Goal: Use online tool/utility: Utilize a website feature to perform a specific function

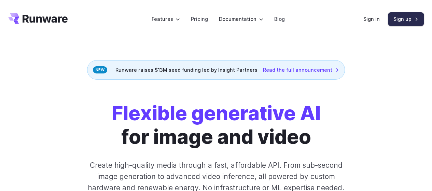
click at [410, 17] on link "Sign up" at bounding box center [406, 18] width 36 height 13
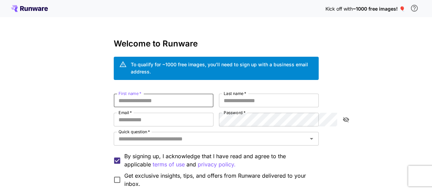
click at [163, 97] on input "First name   *" at bounding box center [164, 101] width 100 height 14
type input "*****"
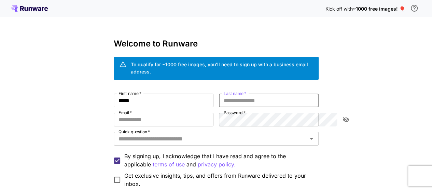
click at [290, 94] on input "Last name   *" at bounding box center [269, 101] width 100 height 14
type input "*****"
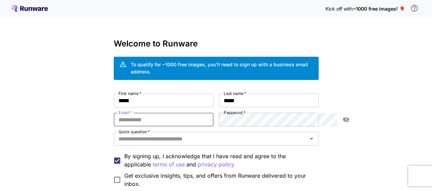
click at [123, 113] on input "Email   *" at bounding box center [164, 120] width 100 height 14
type input "**********"
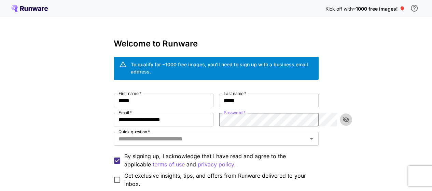
click at [344, 116] on icon "toggle password visibility" at bounding box center [346, 119] width 7 height 7
click at [316, 135] on icon "Open" at bounding box center [312, 139] width 8 height 8
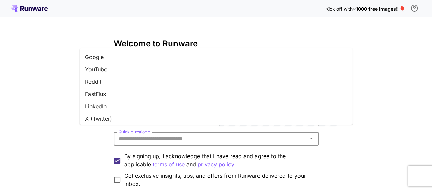
click at [104, 59] on li "Google" at bounding box center [216, 57] width 273 height 12
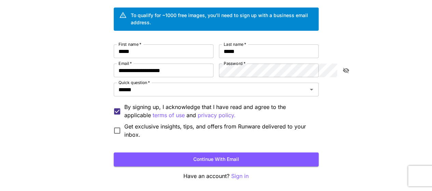
scroll to position [66, 0]
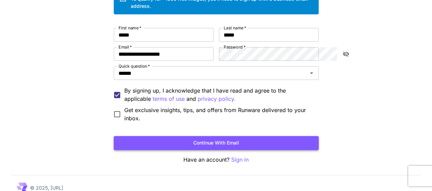
click at [245, 136] on button "Continue with email" at bounding box center [216, 143] width 205 height 14
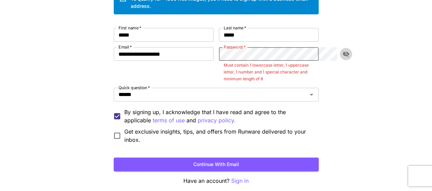
click at [347, 51] on icon "toggle password visibility" at bounding box center [346, 54] width 7 height 7
click at [347, 52] on icon "toggle password visibility" at bounding box center [346, 54] width 6 height 4
click at [347, 51] on icon "toggle password visibility" at bounding box center [346, 54] width 7 height 7
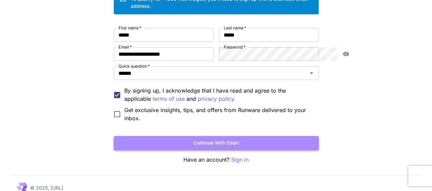
click at [229, 136] on button "Continue with email" at bounding box center [216, 143] width 205 height 14
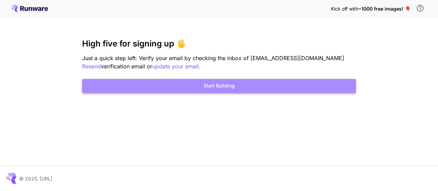
click at [235, 84] on button "Start Building" at bounding box center [218, 86] width 273 height 14
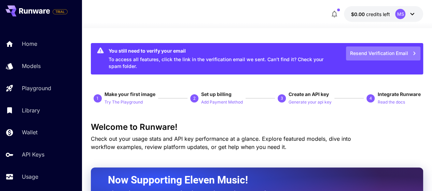
click at [414, 52] on icon "button" at bounding box center [415, 53] width 2 height 3
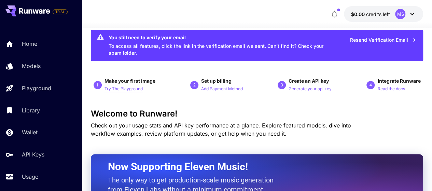
scroll to position [15, 0]
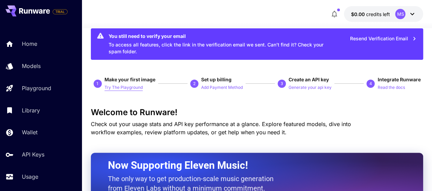
click at [125, 87] on p "Try The Playground" at bounding box center [124, 87] width 38 height 6
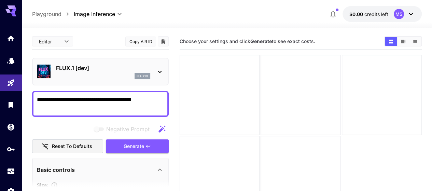
paste textarea "**********"
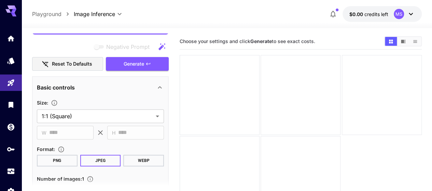
scroll to position [100, 0]
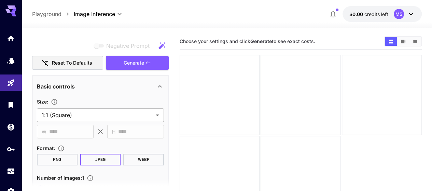
type textarea "**********"
click at [158, 116] on body "**********" at bounding box center [219, 122] width 438 height 245
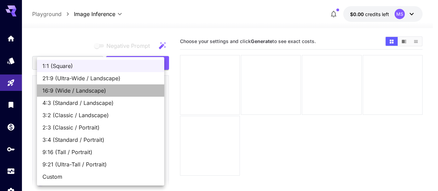
click at [95, 89] on span "16:9 (Wide / Landscape)" at bounding box center [100, 90] width 116 height 8
type input "**********"
type input "****"
type input "***"
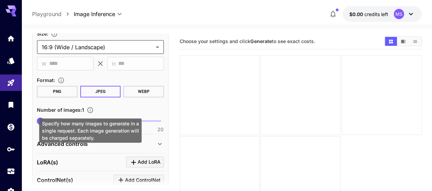
scroll to position [168, 0]
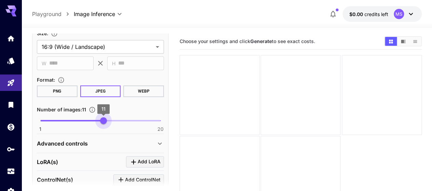
type input "**"
drag, startPoint x: 41, startPoint y: 121, endPoint x: 97, endPoint y: 118, distance: 56.1
click at [97, 118] on span "10" at bounding box center [97, 120] width 7 height 7
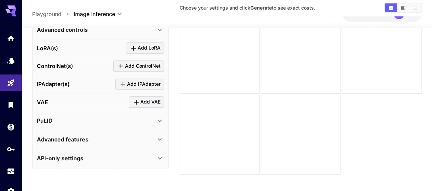
scroll to position [42, 0]
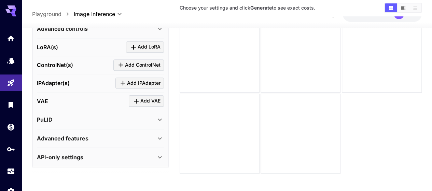
click at [161, 137] on icon at bounding box center [160, 138] width 4 height 2
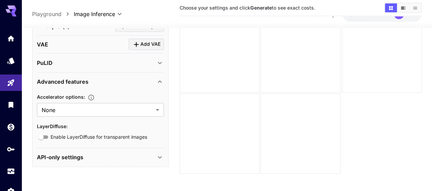
scroll to position [54, 0]
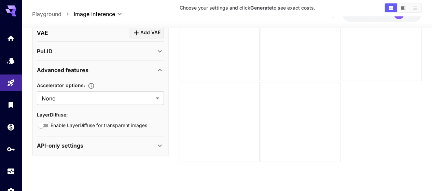
click at [109, 28] on div "VAE Add VAE" at bounding box center [100, 32] width 127 height 11
click at [160, 145] on icon at bounding box center [160, 146] width 8 height 8
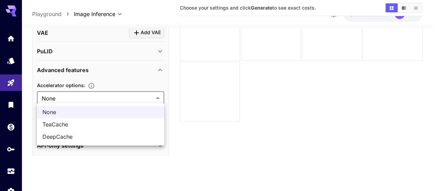
click at [157, 95] on body "**********" at bounding box center [219, 68] width 438 height 245
click at [157, 95] on div at bounding box center [219, 95] width 438 height 191
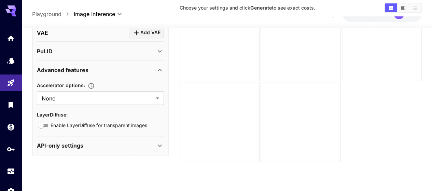
click at [161, 69] on icon at bounding box center [160, 70] width 4 height 2
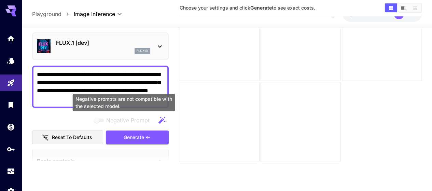
scroll to position [0, 0]
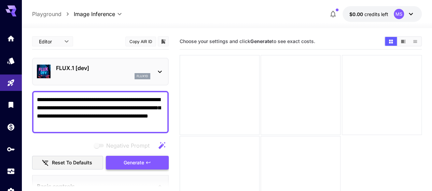
click at [133, 165] on span "Generate" at bounding box center [134, 163] width 21 height 9
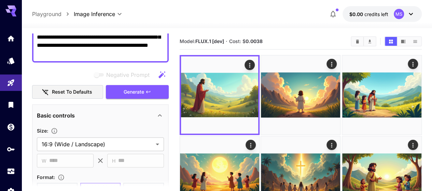
click at [59, 38] on textarea "**********" at bounding box center [100, 41] width 127 height 33
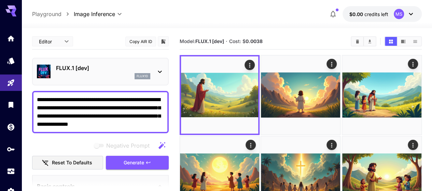
click at [76, 99] on textarea "**********" at bounding box center [100, 112] width 127 height 33
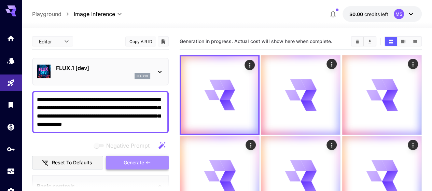
click at [135, 169] on button "Generate" at bounding box center [137, 163] width 63 height 14
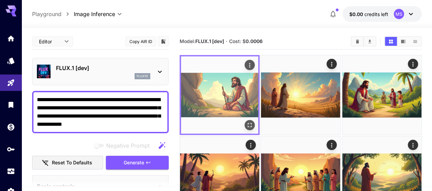
click at [212, 89] on img at bounding box center [219, 94] width 77 height 77
click at [246, 122] on icon "Open in fullscreen" at bounding box center [249, 125] width 7 height 7
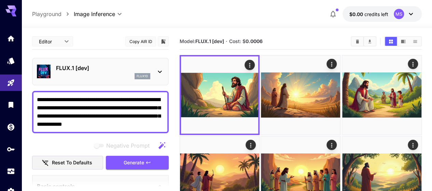
drag, startPoint x: 37, startPoint y: 98, endPoint x: 108, endPoint y: 125, distance: 76.3
click at [108, 125] on div "**********" at bounding box center [100, 112] width 137 height 42
click at [125, 124] on textarea "**********" at bounding box center [100, 112] width 127 height 33
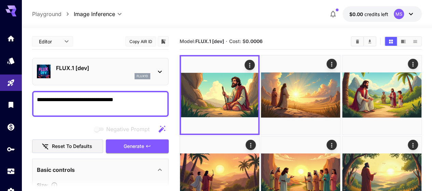
click at [124, 98] on textarea "**********" at bounding box center [100, 104] width 127 height 16
type textarea "*"
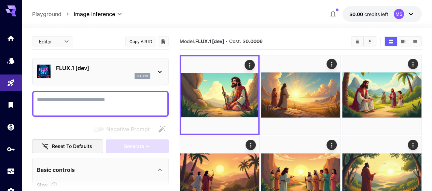
click at [80, 113] on div at bounding box center [100, 104] width 137 height 26
click at [54, 100] on textarea "Negative Prompt" at bounding box center [100, 104] width 127 height 16
paste textarea "**********"
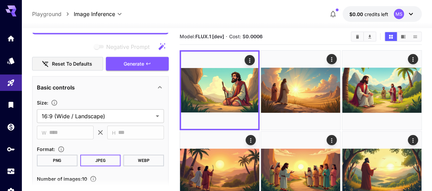
scroll to position [756, 0]
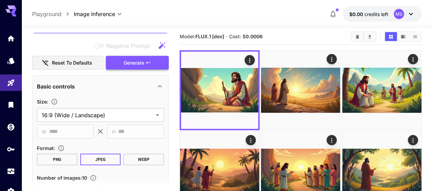
type textarea "**********"
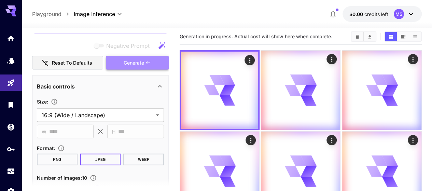
click at [129, 63] on span "Generate" at bounding box center [134, 63] width 21 height 9
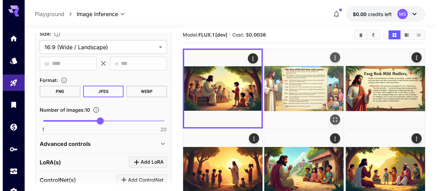
scroll to position [0, 0]
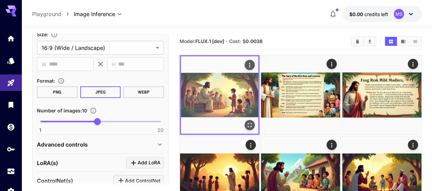
click at [210, 89] on img at bounding box center [219, 94] width 77 height 77
click at [246, 122] on icon "Open in fullscreen" at bounding box center [249, 125] width 7 height 7
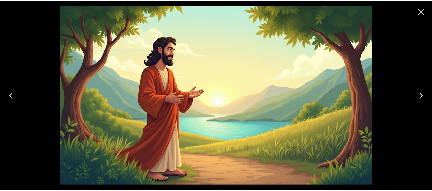
scroll to position [5, 0]
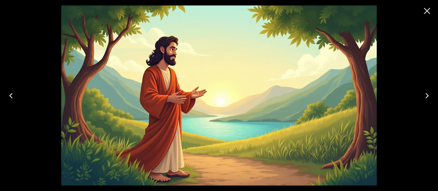
click at [12, 96] on icon "Previous" at bounding box center [10, 95] width 11 height 11
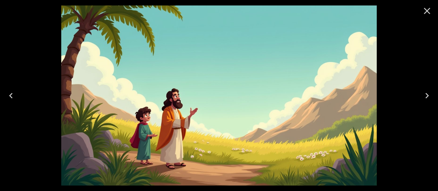
click at [12, 96] on icon "Previous" at bounding box center [10, 95] width 11 height 11
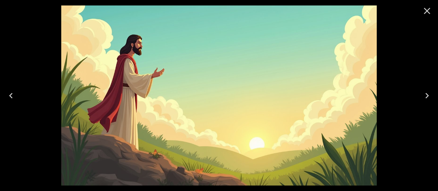
click at [12, 96] on icon "Previous" at bounding box center [10, 95] width 11 height 11
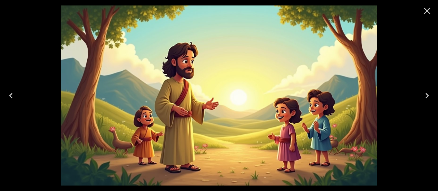
click at [12, 96] on icon "Previous" at bounding box center [10, 95] width 11 height 11
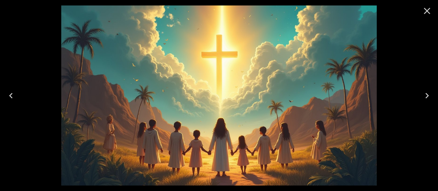
click at [429, 8] on icon "Close" at bounding box center [426, 10] width 11 height 11
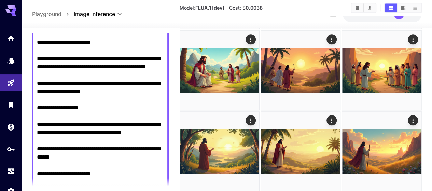
scroll to position [545, 0]
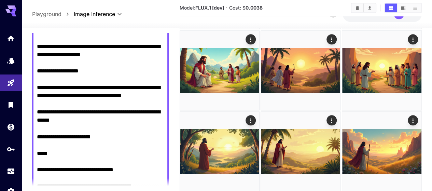
drag, startPoint x: 37, startPoint y: 96, endPoint x: 113, endPoint y: 150, distance: 92.8
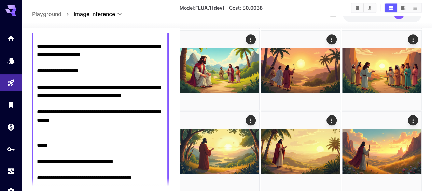
scroll to position [0, 0]
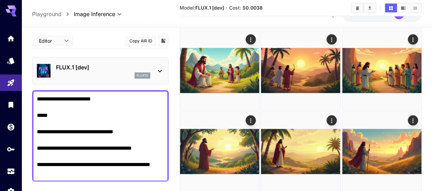
drag, startPoint x: 40, startPoint y: 92, endPoint x: 168, endPoint y: 165, distance: 147.4
click at [168, 165] on div "**********" at bounding box center [100, 136] width 137 height 92
type textarea "*"
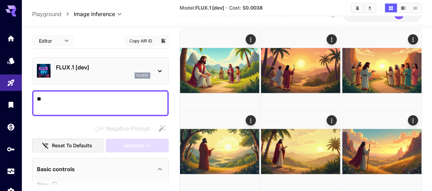
type textarea "*"
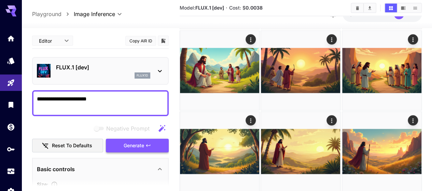
click at [143, 144] on span "Generate" at bounding box center [134, 146] width 21 height 9
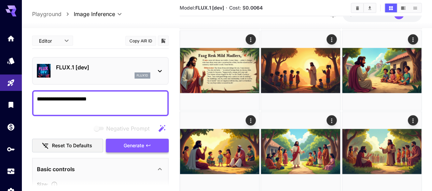
click at [143, 144] on span "Generate" at bounding box center [134, 146] width 21 height 9
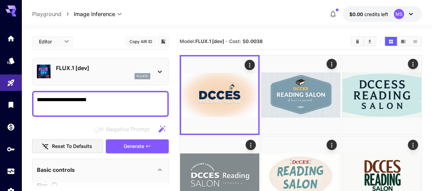
click at [111, 100] on textarea "**********" at bounding box center [100, 104] width 127 height 16
click at [139, 143] on span "Generate" at bounding box center [134, 146] width 21 height 9
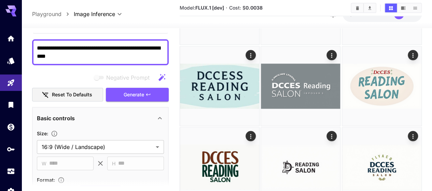
scroll to position [334, 0]
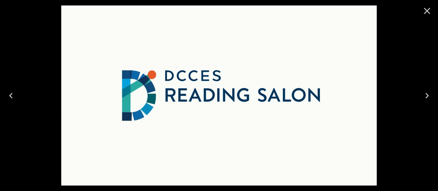
click at [12, 97] on icon "Previous" at bounding box center [10, 95] width 11 height 11
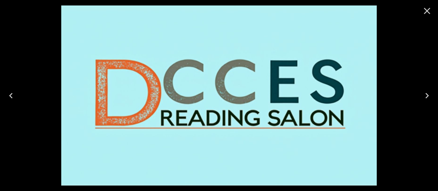
click at [12, 97] on icon "Previous" at bounding box center [10, 95] width 11 height 11
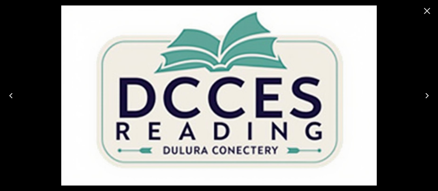
click at [12, 97] on icon "Previous" at bounding box center [10, 95] width 11 height 11
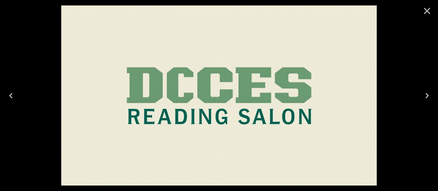
click at [12, 97] on icon "Previous" at bounding box center [10, 95] width 11 height 11
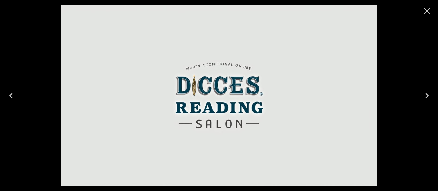
click at [12, 97] on icon "Previous" at bounding box center [10, 95] width 11 height 11
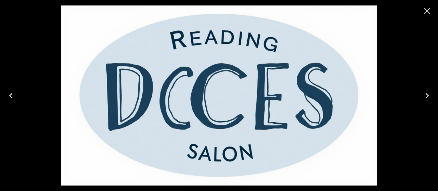
click at [12, 97] on icon "Previous" at bounding box center [10, 95] width 11 height 11
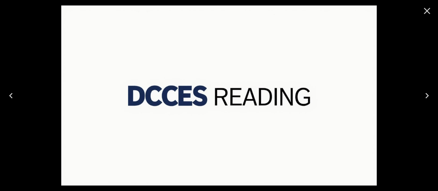
click at [12, 97] on icon "Previous" at bounding box center [10, 95] width 11 height 11
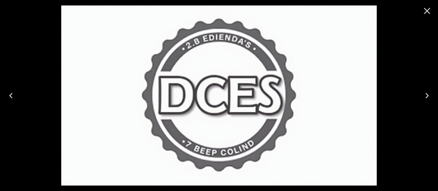
click at [12, 97] on icon "Previous" at bounding box center [10, 95] width 11 height 11
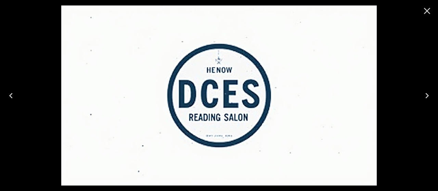
click at [12, 97] on icon "Previous" at bounding box center [10, 95] width 11 height 11
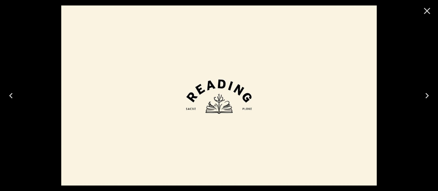
click at [12, 97] on icon "Previous" at bounding box center [10, 95] width 11 height 11
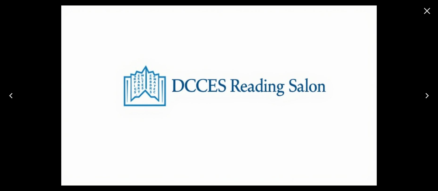
click at [12, 97] on icon "Previous" at bounding box center [10, 95] width 11 height 11
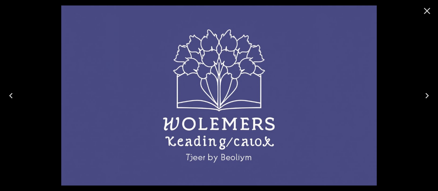
click at [12, 97] on icon "Previous" at bounding box center [10, 95] width 11 height 11
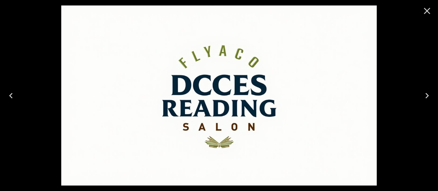
click at [12, 97] on icon "Previous" at bounding box center [10, 95] width 11 height 11
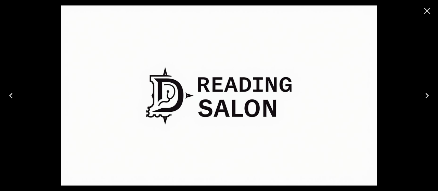
click at [12, 97] on icon "Previous" at bounding box center [10, 95] width 11 height 11
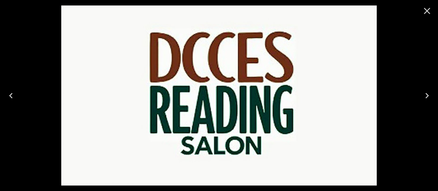
click at [12, 97] on icon "Previous" at bounding box center [10, 95] width 11 height 11
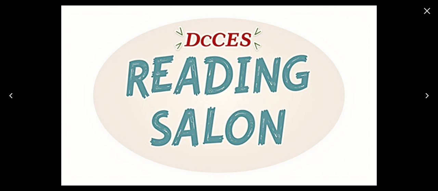
click at [12, 97] on icon "Previous" at bounding box center [10, 95] width 11 height 11
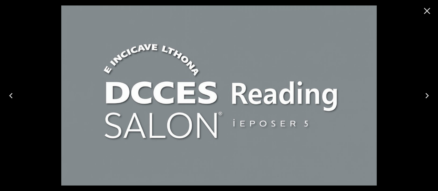
click at [428, 97] on icon "Next" at bounding box center [426, 95] width 11 height 11
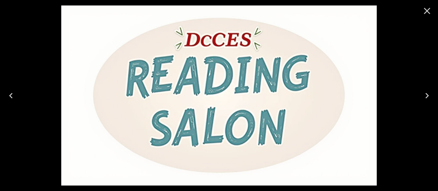
click at [15, 94] on icon "Previous" at bounding box center [10, 95] width 11 height 11
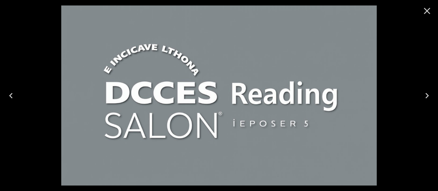
click at [15, 94] on icon "Previous" at bounding box center [10, 95] width 11 height 11
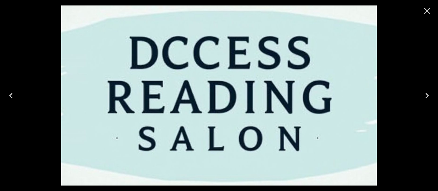
click at [15, 94] on icon "Previous" at bounding box center [10, 95] width 11 height 11
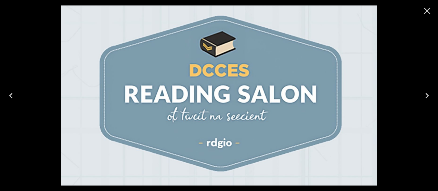
click at [15, 94] on icon "Previous" at bounding box center [10, 95] width 11 height 11
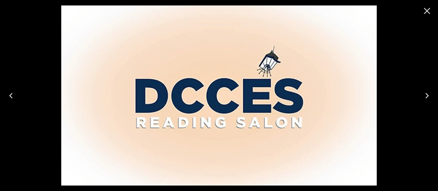
click at [15, 94] on icon "Previous" at bounding box center [10, 95] width 11 height 11
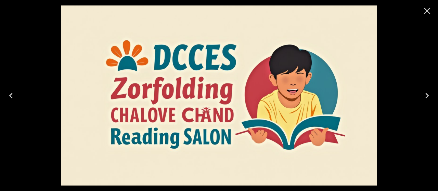
click at [15, 94] on icon "Previous" at bounding box center [10, 95] width 11 height 11
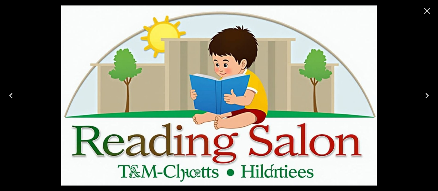
click at [15, 94] on icon "Previous" at bounding box center [10, 95] width 11 height 11
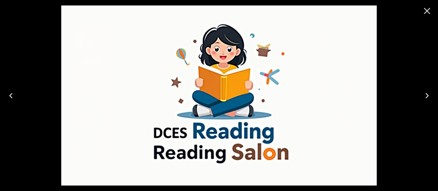
click at [15, 94] on icon "Previous" at bounding box center [10, 95] width 11 height 11
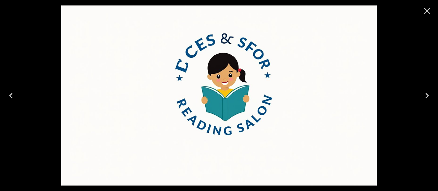
click at [12, 94] on icon "Previous" at bounding box center [10, 95] width 11 height 11
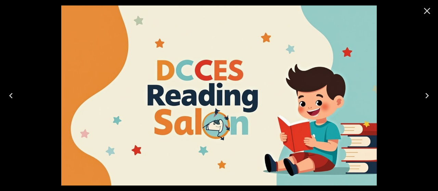
click at [12, 94] on icon "Previous" at bounding box center [10, 95] width 11 height 11
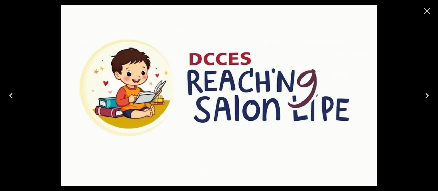
click at [12, 94] on icon "Previous" at bounding box center [10, 95] width 11 height 11
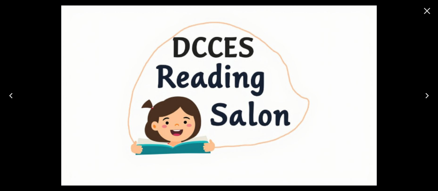
click at [12, 94] on icon "Previous" at bounding box center [10, 95] width 11 height 11
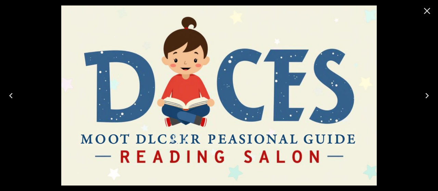
click at [12, 94] on icon "Previous" at bounding box center [10, 95] width 11 height 11
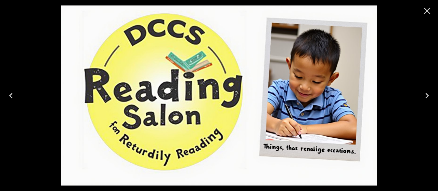
click at [12, 94] on icon "Previous" at bounding box center [10, 95] width 11 height 11
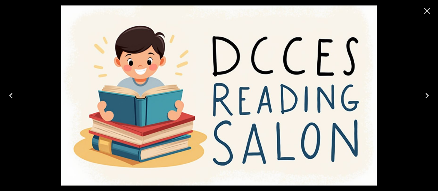
click at [12, 94] on icon "Previous" at bounding box center [10, 95] width 11 height 11
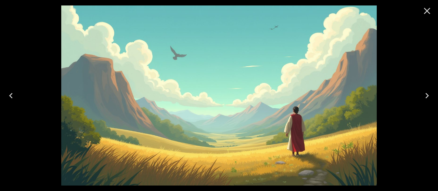
click at [426, 9] on icon "Close" at bounding box center [426, 10] width 11 height 11
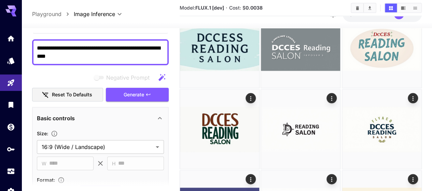
click at [158, 48] on textarea "**********" at bounding box center [100, 52] width 127 height 16
click at [100, 56] on textarea "**********" at bounding box center [100, 52] width 127 height 16
type textarea "**********"
click at [139, 92] on span "Generate" at bounding box center [134, 95] width 21 height 9
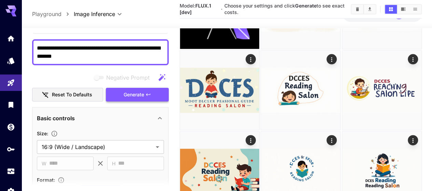
click at [139, 92] on span "Generate" at bounding box center [134, 95] width 21 height 9
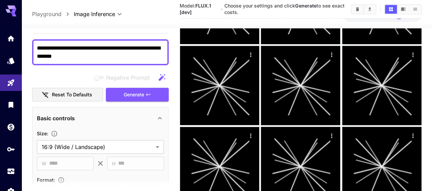
scroll to position [377, 0]
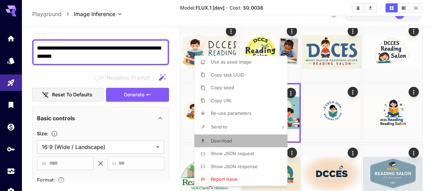
click at [223, 141] on span "Download" at bounding box center [221, 140] width 21 height 5
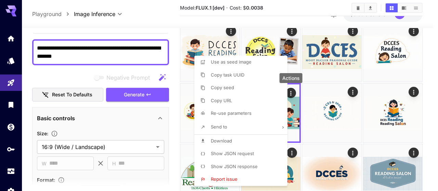
click at [312, 111] on div at bounding box center [219, 95] width 438 height 191
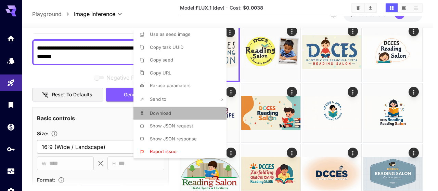
click at [171, 110] on li "Download" at bounding box center [181, 113] width 97 height 13
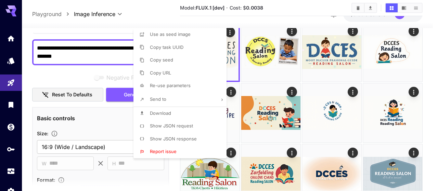
click at [414, 32] on div at bounding box center [219, 95] width 438 height 191
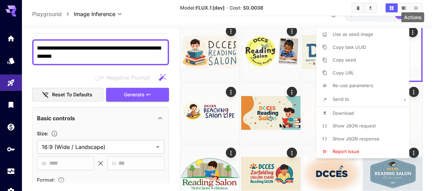
click at [337, 111] on span "Download" at bounding box center [342, 112] width 21 height 5
click at [257, 76] on div at bounding box center [219, 95] width 438 height 191
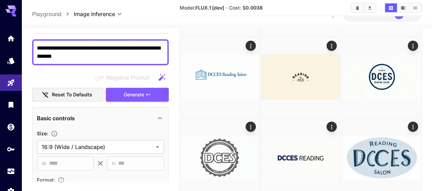
scroll to position [1139, 0]
